Goal: Information Seeking & Learning: Learn about a topic

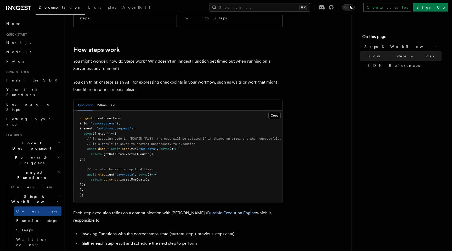
click at [68, 102] on div "Features Inngest Functions Steps & Workflows Steps are fundamental building blo…" at bounding box center [216, 223] width 303 height 812
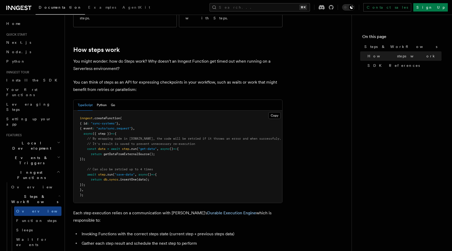
click at [68, 102] on div "Features Inngest Functions Steps & Workflows Steps are fundamental building blo…" at bounding box center [216, 223] width 303 height 812
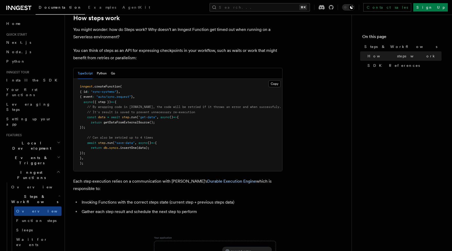
scroll to position [224, 0]
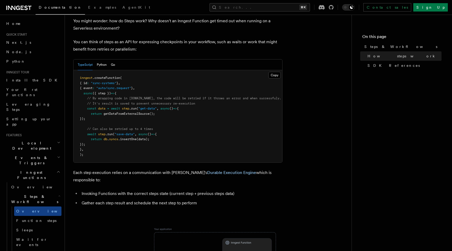
click at [68, 100] on div "Features Inngest Functions Steps & Workflows Steps are fundamental building blo…" at bounding box center [216, 182] width 303 height 812
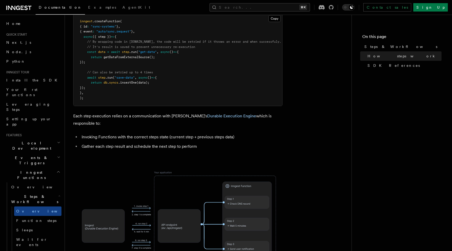
scroll to position [282, 0]
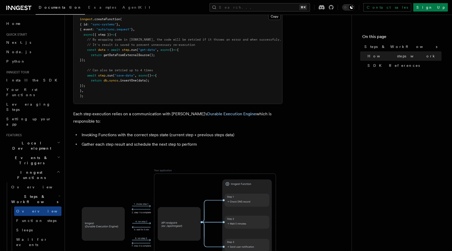
click at [68, 100] on div "Features Inngest Functions Steps & Workflows Steps are fundamental building blo…" at bounding box center [216, 124] width 303 height 812
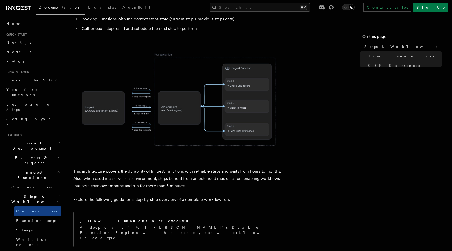
scroll to position [398, 0]
click at [30, 218] on span "Function steps" at bounding box center [36, 220] width 40 height 4
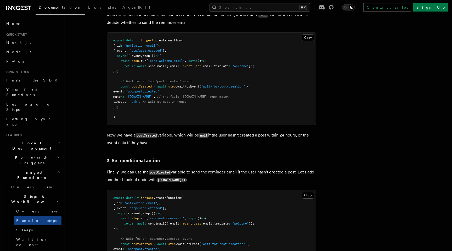
scroll to position [558, 0]
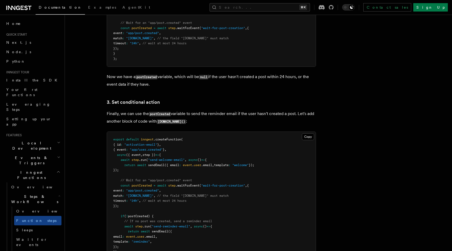
scroll to position [614, 0]
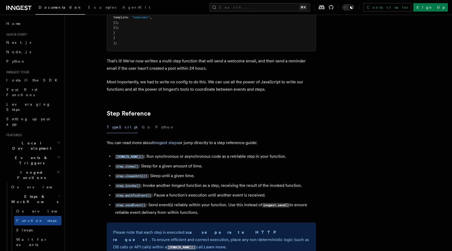
scroll to position [837, 0]
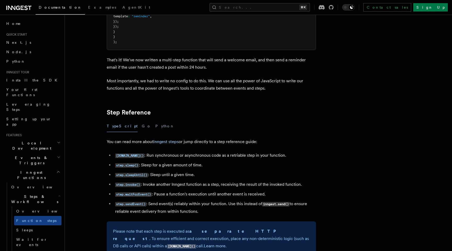
click at [75, 170] on article "Features Inngest Functions Steps & Workflows Multi-Step Functions Use Inngest's…" at bounding box center [244, 178] width 343 height 1984
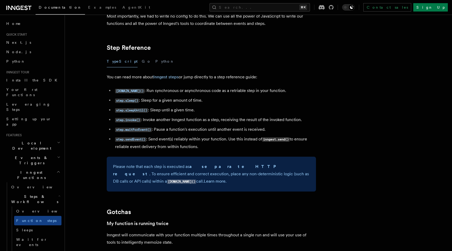
scroll to position [908, 0]
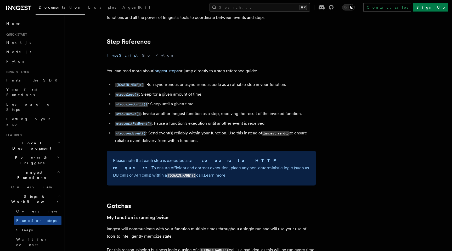
click at [75, 170] on article "Features Inngest Functions Steps & Workflows Multi-Step Functions Use Inngest's…" at bounding box center [244, 107] width 343 height 1984
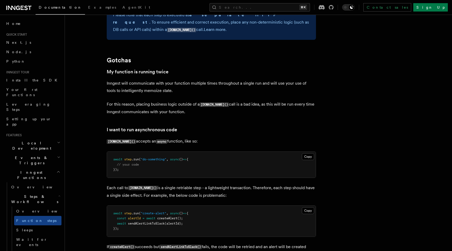
scroll to position [1054, 0]
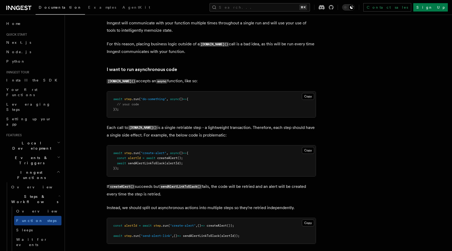
scroll to position [1127, 0]
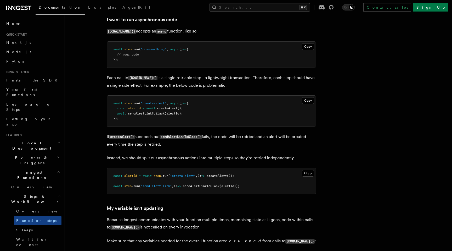
scroll to position [1166, 0]
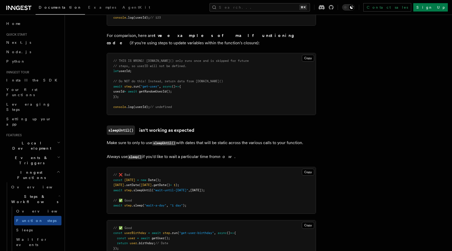
scroll to position [1424, 0]
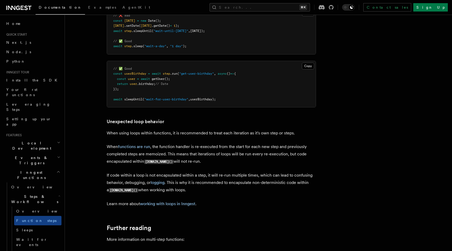
scroll to position [1582, 0]
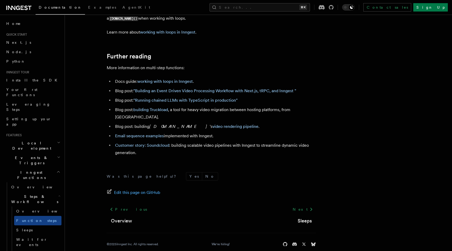
scroll to position [1752, 0]
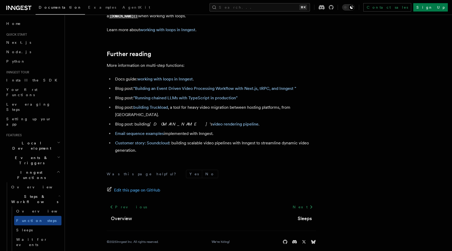
click at [304, 203] on link "Next" at bounding box center [303, 206] width 26 height 9
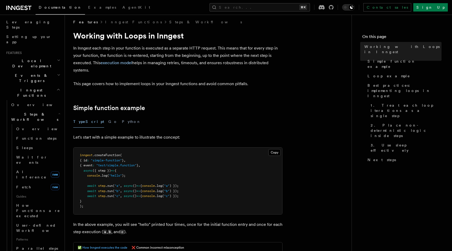
scroll to position [83, 0]
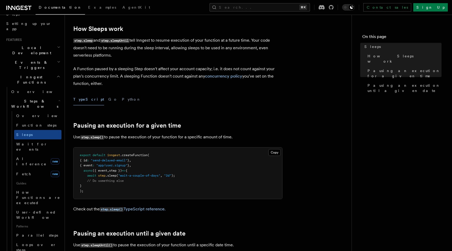
scroll to position [102, 0]
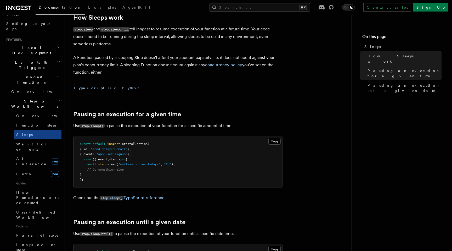
click at [68, 147] on div "Features Inngest Functions Steps & Workflows Sleeps Two step methods, step.slee…" at bounding box center [216, 215] width 303 height 635
click at [68, 140] on div "Features Inngest Functions Steps & Workflows Sleeps Two step methods, step.slee…" at bounding box center [216, 215] width 303 height 635
click at [68, 151] on div "Features Inngest Functions Steps & Workflows Sleeps Two step methods, step.slee…" at bounding box center [216, 215] width 303 height 635
click at [68, 167] on div "Features Inngest Functions Steps & Workflows Sleeps Two step methods, step.slee…" at bounding box center [216, 215] width 303 height 635
click at [68, 181] on div "Features Inngest Functions Steps & Workflows Sleeps Two step methods, step.slee…" at bounding box center [216, 215] width 303 height 635
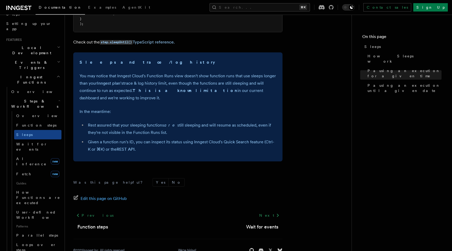
scroll to position [385, 0]
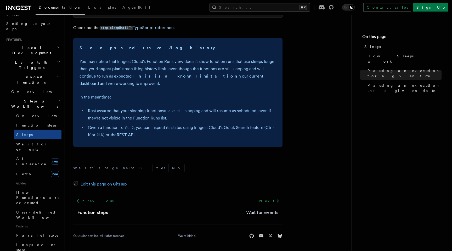
click at [263, 210] on link "Wait for events" at bounding box center [262, 212] width 32 height 7
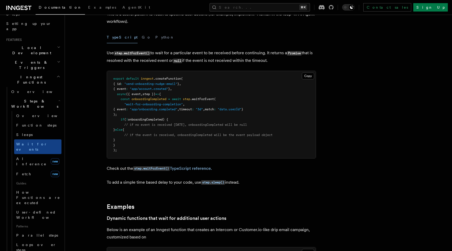
scroll to position [53, 0]
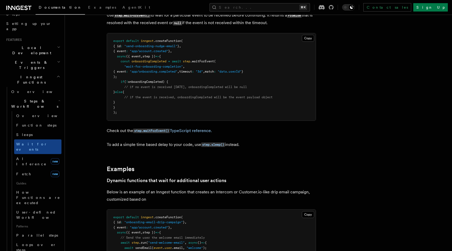
scroll to position [95, 0]
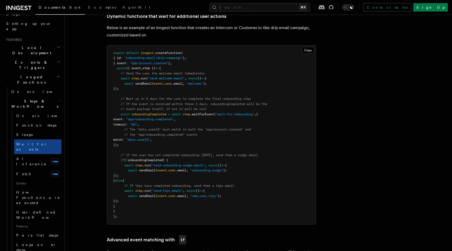
scroll to position [254, 0]
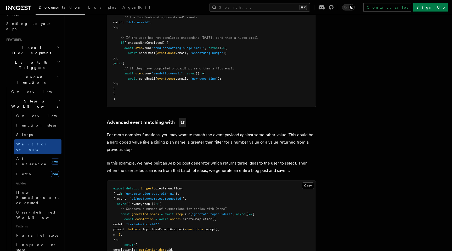
scroll to position [370, 0]
click at [72, 153] on div "Features Inngest Functions Steps & Workflows Wait for an Event One step method …" at bounding box center [253, 149] width 377 height 1038
click at [71, 160] on div "Features Inngest Functions Steps & Workflows Wait for an Event One step method …" at bounding box center [253, 149] width 377 height 1038
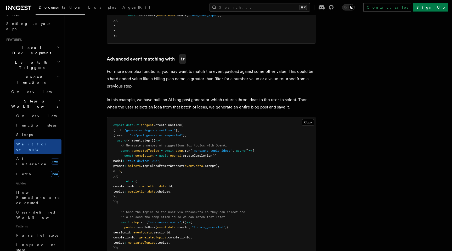
scroll to position [440, 0]
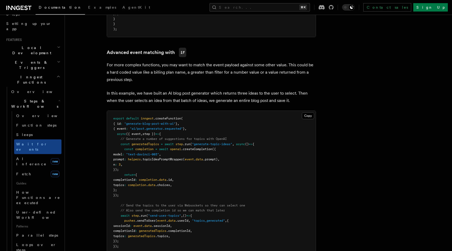
click at [72, 128] on div "Features Inngest Functions Steps & Workflows Wait for an Event One step method …" at bounding box center [253, 79] width 377 height 1038
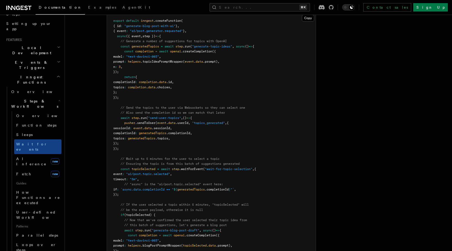
scroll to position [538, 0]
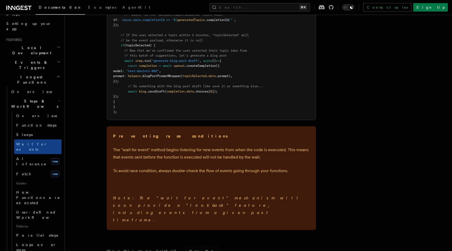
scroll to position [707, 0]
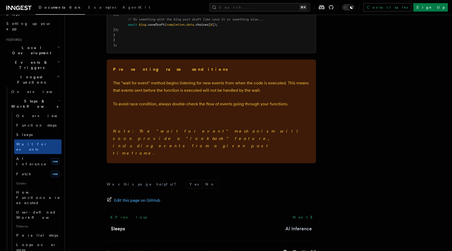
click at [299, 225] on link "AI Inference" at bounding box center [298, 228] width 26 height 7
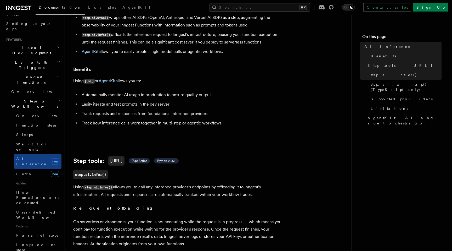
scroll to position [63, 0]
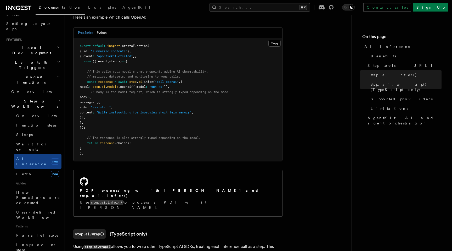
scroll to position [340, 0]
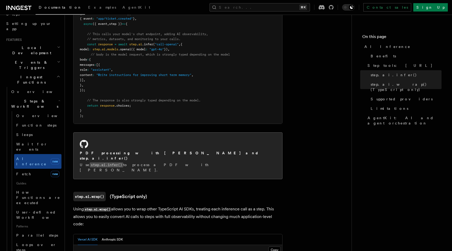
click at [114, 162] on code "step.ai.infer()" at bounding box center [106, 164] width 33 height 5
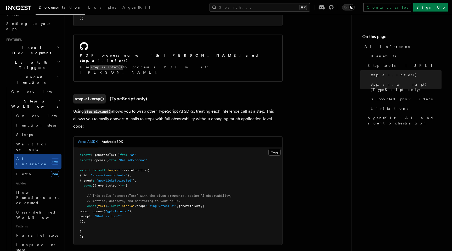
scroll to position [438, 0]
click at [108, 136] on button "Anthropic SDK" at bounding box center [112, 141] width 21 height 11
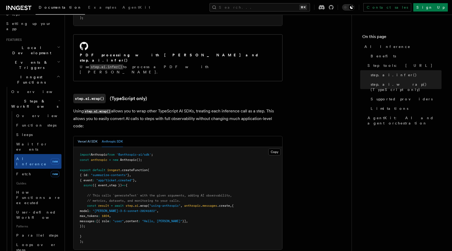
click at [83, 136] on button "Vercel AI SDK" at bounding box center [88, 141] width 20 height 11
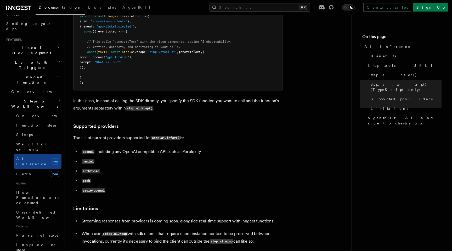
scroll to position [603, 0]
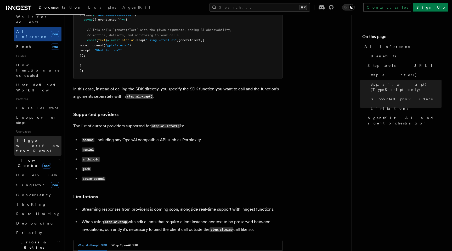
scroll to position [223, 0]
click at [57, 238] on icon "button" at bounding box center [59, 240] width 4 height 4
click at [58, 240] on icon "button" at bounding box center [59, 240] width 2 height 1
click at [391, 157] on nav "On this page AI Inference Benefits Step tools: step.ai step.ai.infer() step.ai.…" at bounding box center [402, 133] width 100 height 236
click at [367, 152] on nav "On this page AI Inference Benefits Step tools: step.ai step.ai.infer() step.ai.…" at bounding box center [402, 133] width 100 height 236
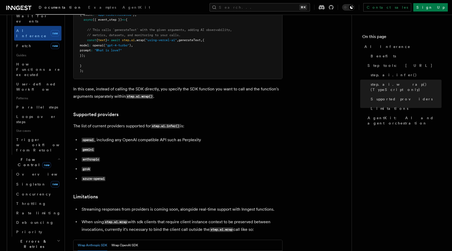
click at [367, 152] on nav "On this page AI Inference Benefits Step tools: step.ai step.ai.infer() step.ai.…" at bounding box center [402, 133] width 100 height 236
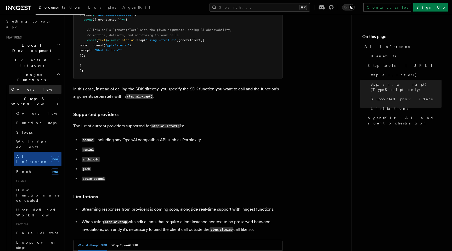
scroll to position [97, 0]
click at [66, 112] on icon at bounding box center [65, 114] width 5 height 5
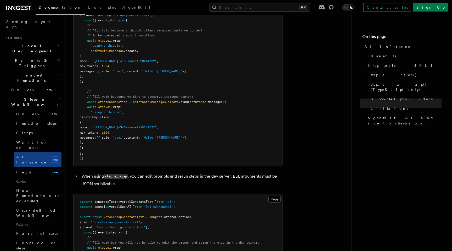
scroll to position [880, 0]
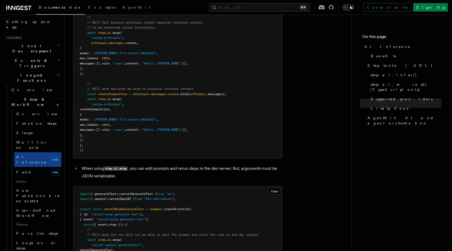
click at [68, 115] on div "Features Inngest Functions Steps & Workflows AI Inference TypeScript and Python…" at bounding box center [216, 40] width 303 height 1840
click at [68, 64] on div "Features Inngest Functions Steps & Workflows AI Inference TypeScript and Python…" at bounding box center [216, 40] width 303 height 1840
click at [68, 70] on div "Features Inngest Functions Steps & Workflows AI Inference TypeScript and Python…" at bounding box center [216, 40] width 303 height 1840
click at [68, 88] on div "Features Inngest Functions Steps & Workflows AI Inference TypeScript and Python…" at bounding box center [216, 40] width 303 height 1840
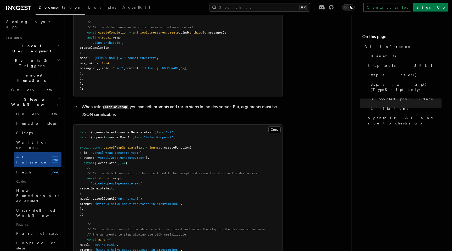
scroll to position [941, 0]
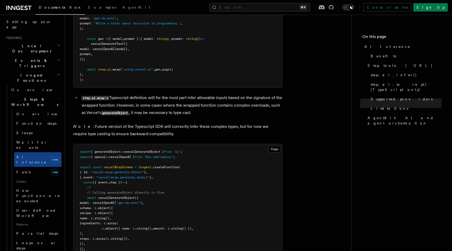
scroll to position [1174, 0]
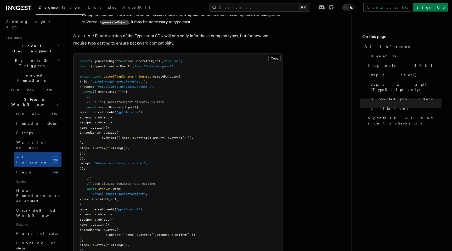
scroll to position [1273, 0]
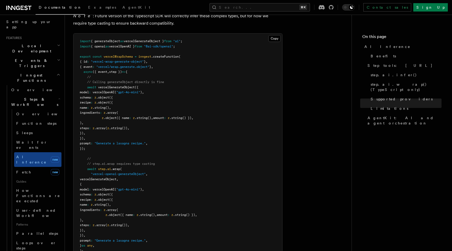
scroll to position [1296, 0]
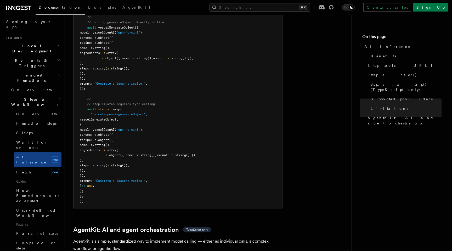
scroll to position [1338, 0]
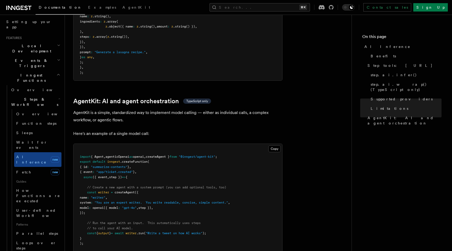
scroll to position [1467, 0]
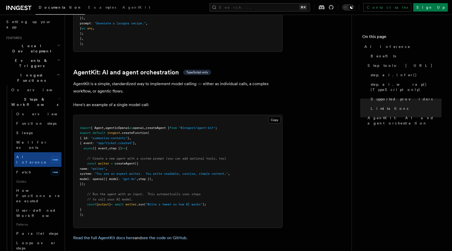
scroll to position [1522, 0]
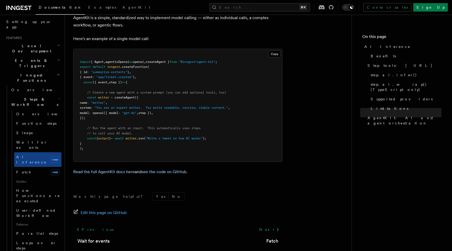
scroll to position [1566, 0]
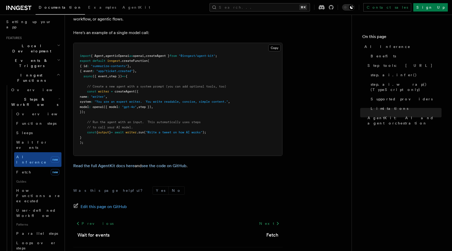
click at [278, 216] on footer "Was this page helpful? Yes No Edit this page on GitHub Previous Wait for events…" at bounding box center [177, 223] width 209 height 75
click at [273, 231] on link "Fetch" at bounding box center [272, 234] width 12 height 7
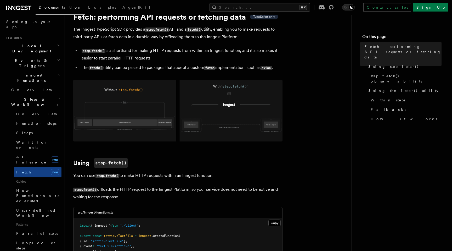
scroll to position [25, 0]
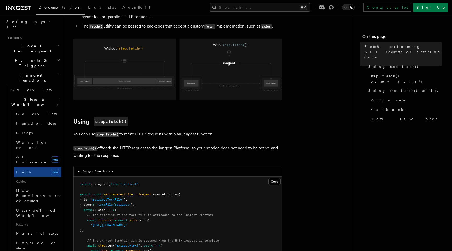
scroll to position [120, 0]
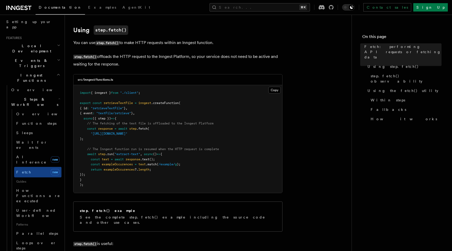
scroll to position [158, 0]
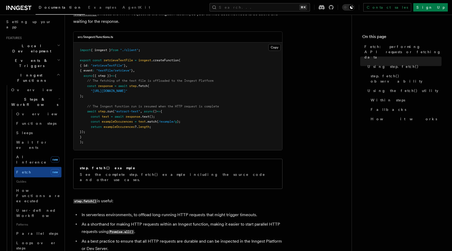
scroll to position [200, 0]
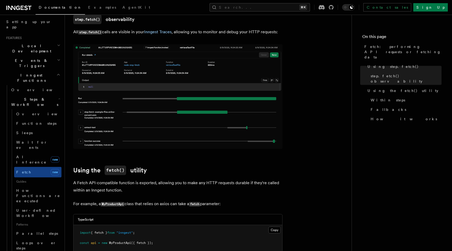
scroll to position [447, 0]
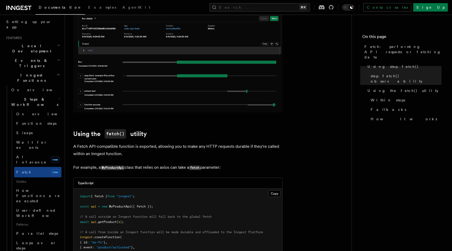
scroll to position [484, 0]
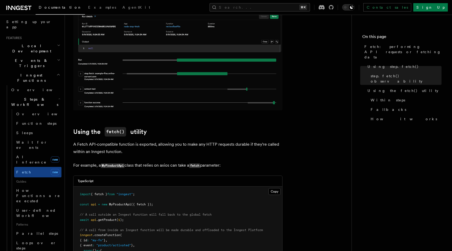
click at [67, 140] on div "Features Inngest Functions Steps & Workflows Fetch: performing API requests or …" at bounding box center [216, 251] width 303 height 1471
click at [67, 143] on div "Features Inngest Functions Steps & Workflows Fetch: performing API requests or …" at bounding box center [216, 251] width 303 height 1471
click at [68, 162] on div "Features Inngest Functions Steps & Workflows Fetch: performing API requests or …" at bounding box center [216, 251] width 303 height 1471
click at [67, 181] on div "Features Inngest Functions Steps & Workflows Fetch: performing API requests or …" at bounding box center [216, 251] width 303 height 1471
click at [67, 198] on div "Features Inngest Functions Steps & Workflows Fetch: performing API requests or …" at bounding box center [216, 251] width 303 height 1471
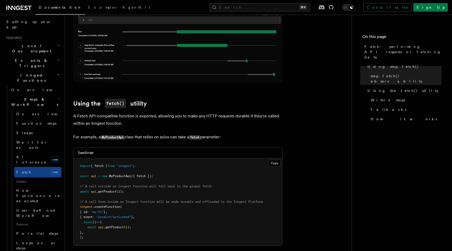
scroll to position [514, 0]
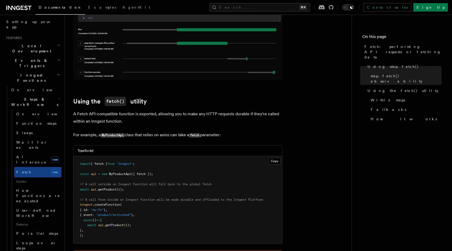
click at [67, 198] on div "Features Inngest Functions Steps & Workflows Fetch: performing API requests or …" at bounding box center [216, 221] width 303 height 1471
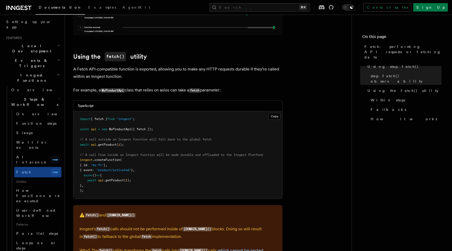
scroll to position [566, 0]
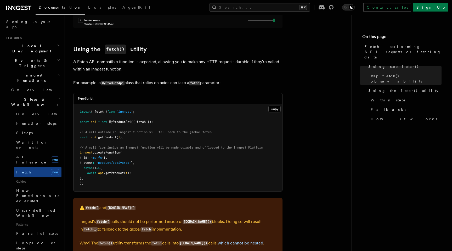
click at [68, 95] on div "Features Inngest Functions Steps & Workflows Fetch: performing API requests or …" at bounding box center [216, 169] width 303 height 1471
click at [68, 120] on div "Features Inngest Functions Steps & Workflows Fetch: performing API requests or …" at bounding box center [216, 169] width 303 height 1471
click at [70, 124] on div "Features Inngest Functions Steps & Workflows Fetch: performing API requests or …" at bounding box center [216, 169] width 303 height 1471
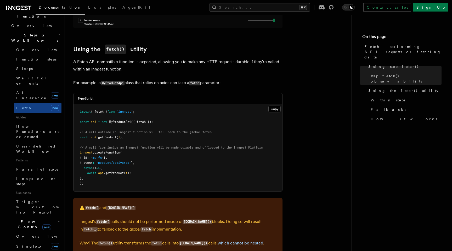
scroll to position [174, 0]
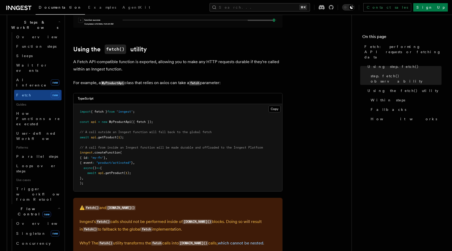
click at [59, 206] on icon "button" at bounding box center [59, 208] width 3 height 4
click at [69, 122] on div "Features Inngest Functions Steps & Workflows Fetch: performing API requests or …" at bounding box center [216, 169] width 303 height 1471
click at [67, 102] on div "Features Inngest Functions Steps & Workflows Fetch: performing API requests or …" at bounding box center [216, 169] width 303 height 1471
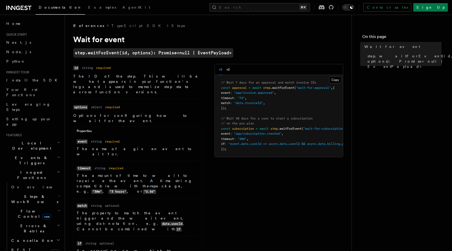
click at [66, 61] on div "References TypeScript SDK Steps Wait for event step.waitForEvent(id, options): …" at bounding box center [216, 238] width 303 height 476
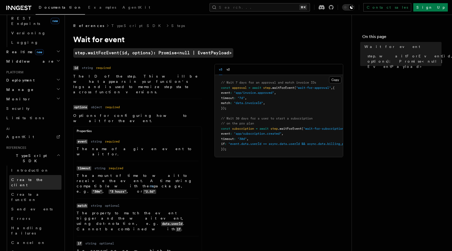
scroll to position [224, 0]
